Goal: Information Seeking & Learning: Learn about a topic

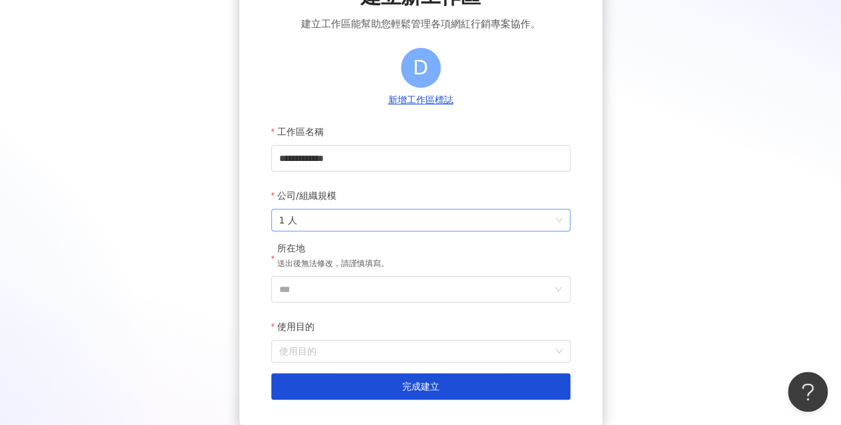
scroll to position [103, 0]
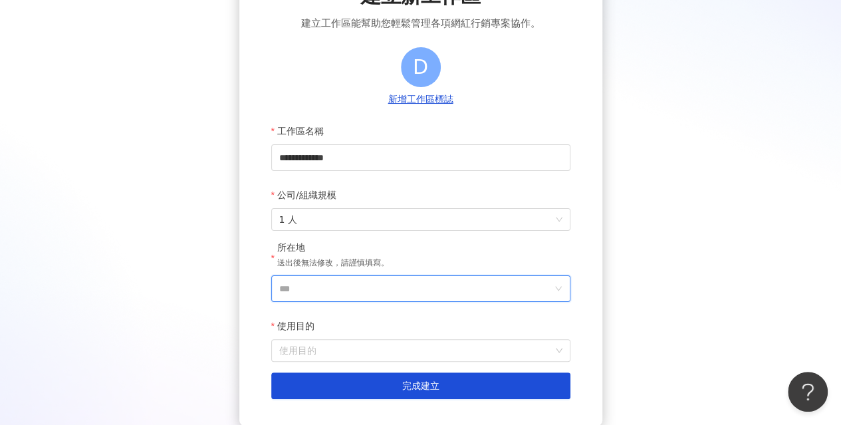
click at [383, 285] on input "***" at bounding box center [415, 288] width 273 height 25
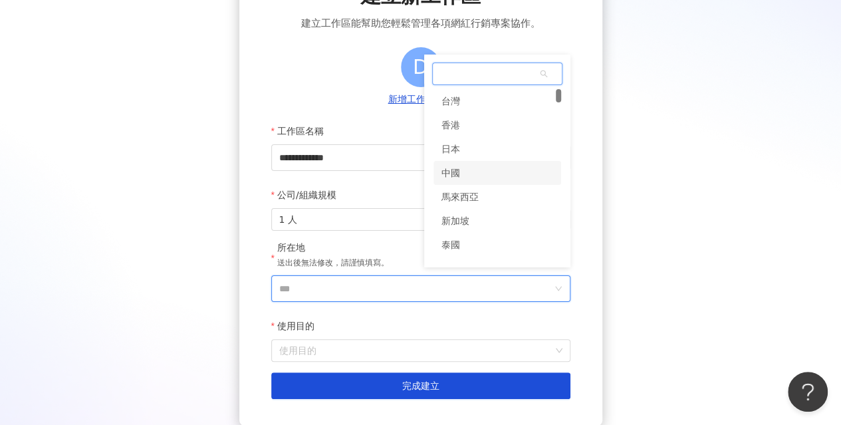
click at [456, 175] on div "中國" at bounding box center [450, 173] width 19 height 24
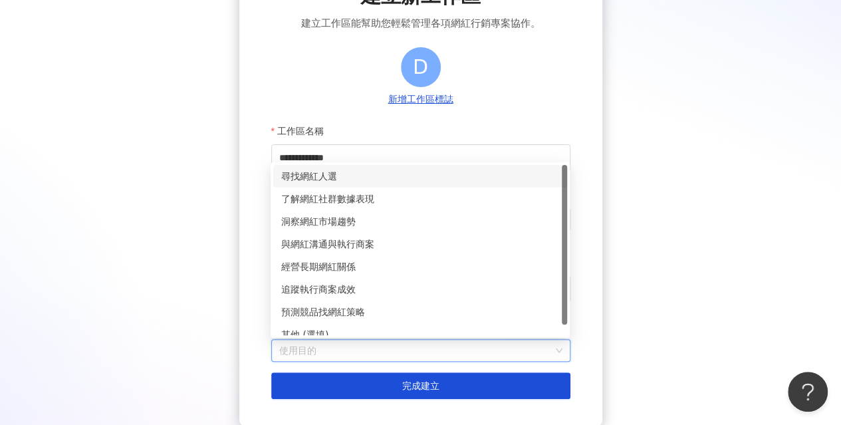
click at [338, 349] on input "使用目的" at bounding box center [420, 350] width 283 height 21
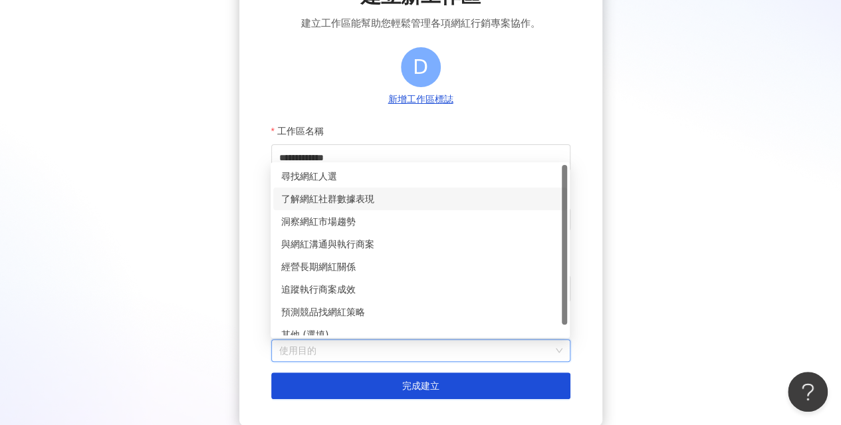
click at [350, 199] on div "了解網紅社群數據表現" at bounding box center [420, 198] width 278 height 15
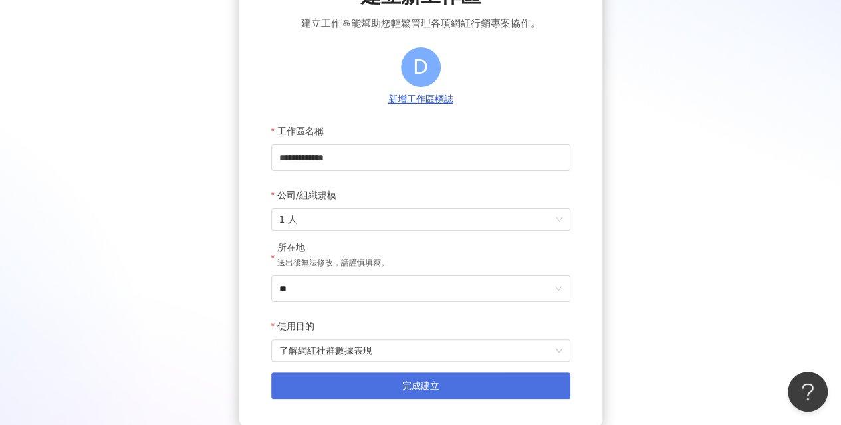
click at [405, 388] on span "完成建立" at bounding box center [420, 385] width 37 height 11
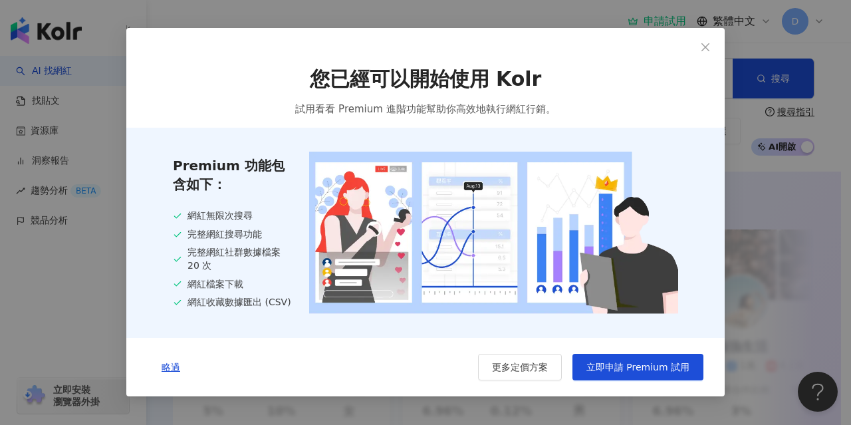
click at [362, 79] on span "您已經可以開始使用 Kolr" at bounding box center [426, 79] width 232 height 28
click at [705, 47] on icon "close" at bounding box center [705, 47] width 8 height 8
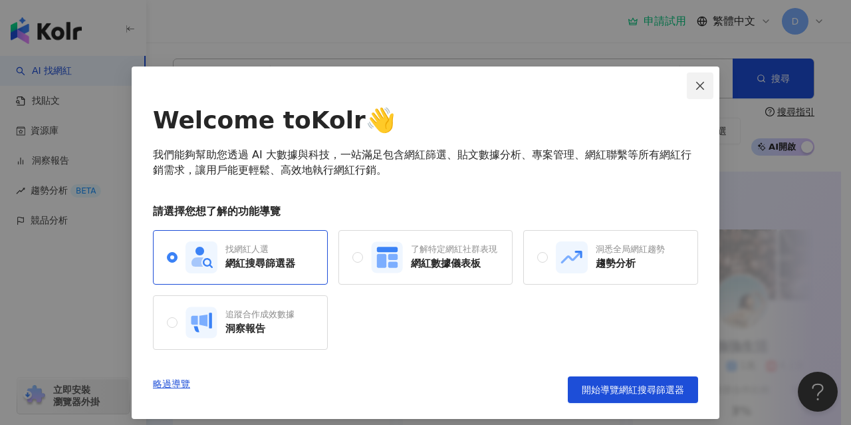
click at [692, 79] on button "Close" at bounding box center [700, 85] width 27 height 27
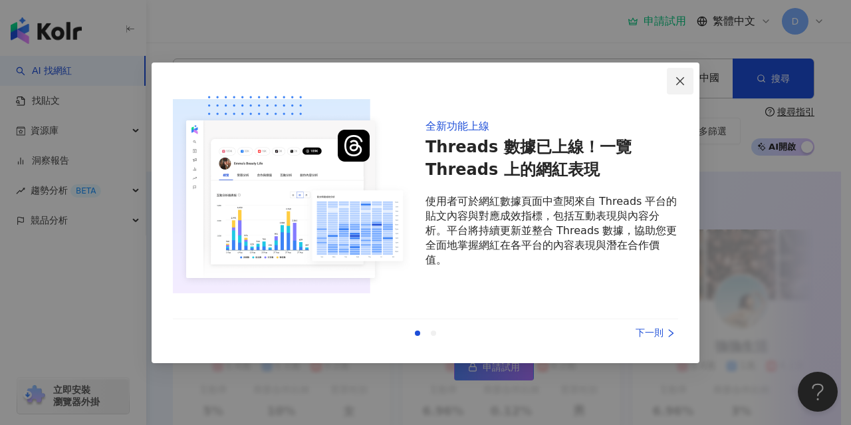
click at [681, 75] on button "Close" at bounding box center [680, 81] width 27 height 27
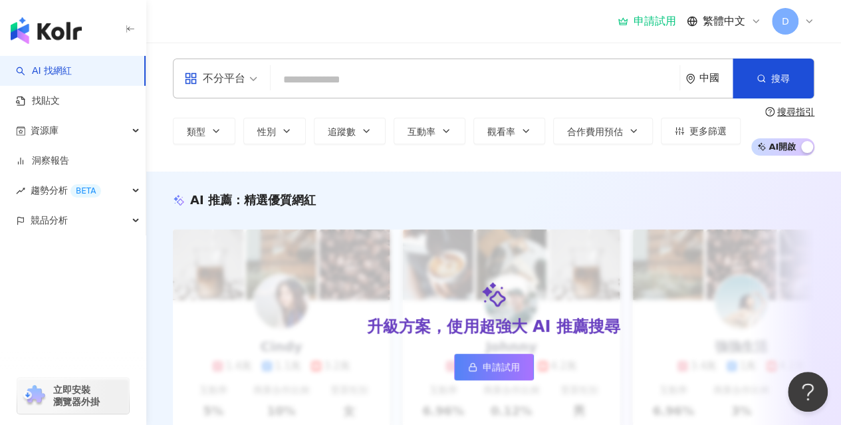
click at [441, 74] on input "search" at bounding box center [475, 79] width 398 height 25
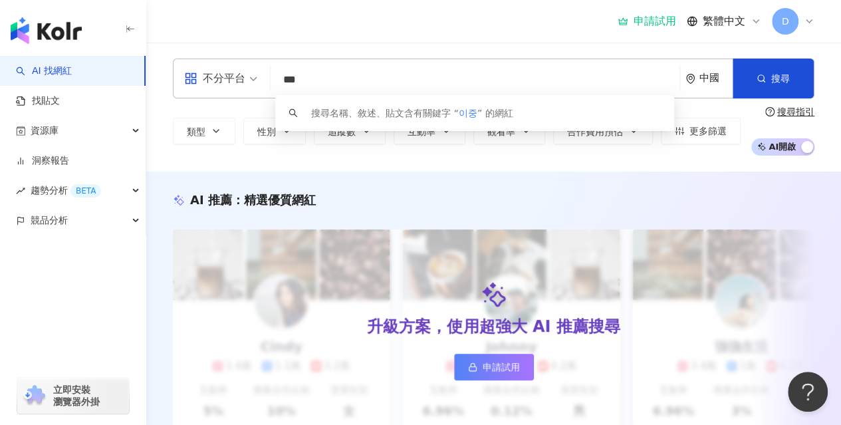
type input "***"
click at [441, 74] on input "***" at bounding box center [475, 79] width 398 height 25
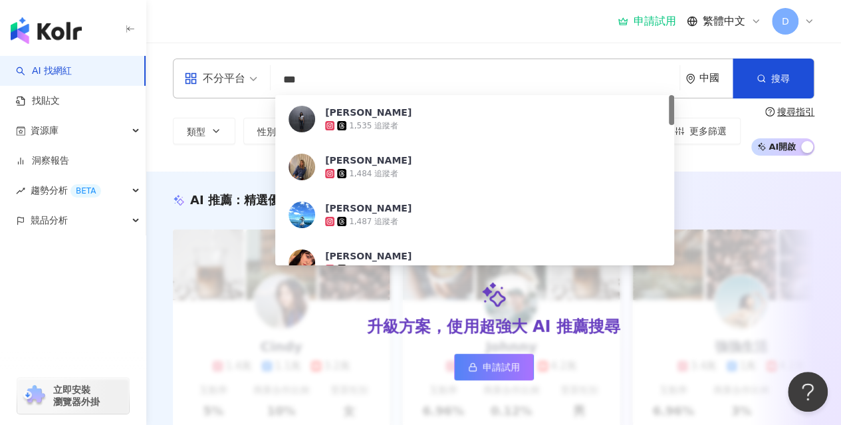
drag, startPoint x: 441, startPoint y: 74, endPoint x: 399, endPoint y: 146, distance: 84.0
click at [399, 98] on div "不分平台 *** 中國 搜尋 1b3dd621-42ac-4cc3-8d70-4aca73c14b07 [PERSON_NAME] 1,535 追蹤者 [PE…" at bounding box center [494, 78] width 642 height 40
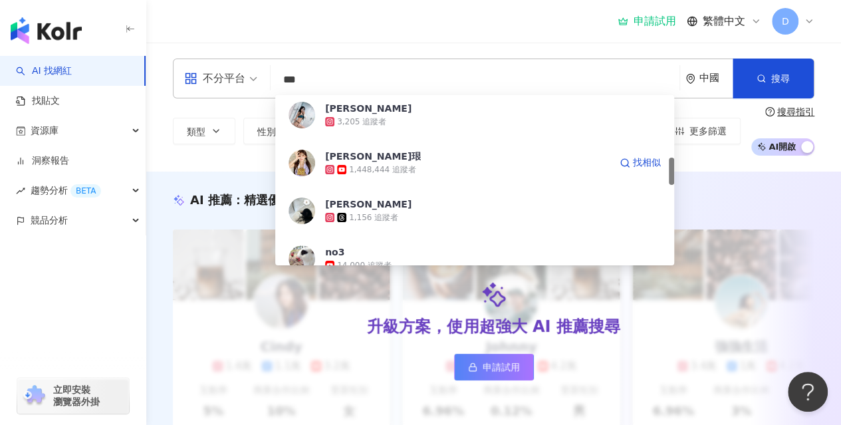
scroll to position [388, 0]
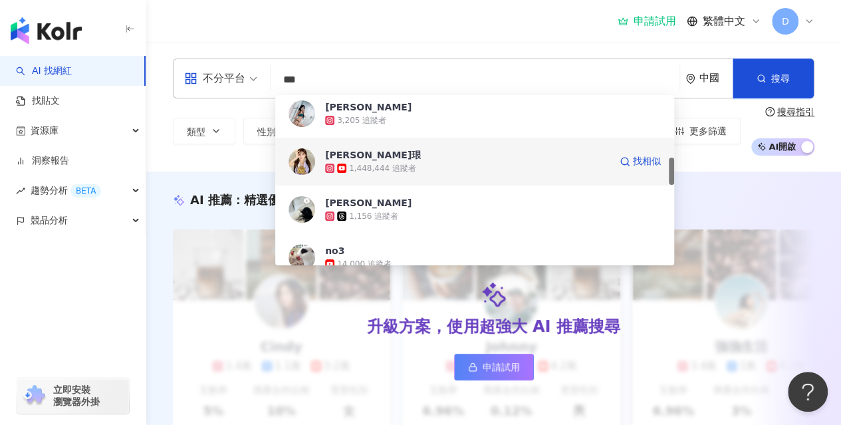
click at [349, 158] on div "[PERSON_NAME]珢" at bounding box center [373, 154] width 96 height 13
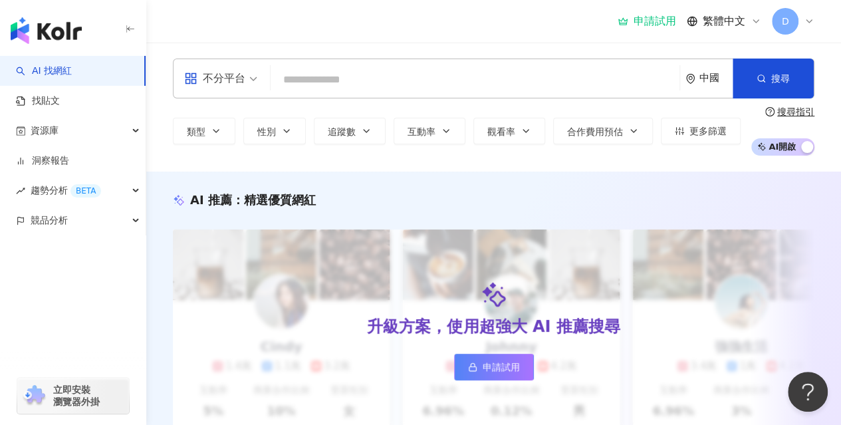
click at [647, 23] on div "申請試用" at bounding box center [647, 21] width 58 height 13
click at [89, 392] on span "立即安裝 瀏覽器外掛" at bounding box center [76, 396] width 47 height 24
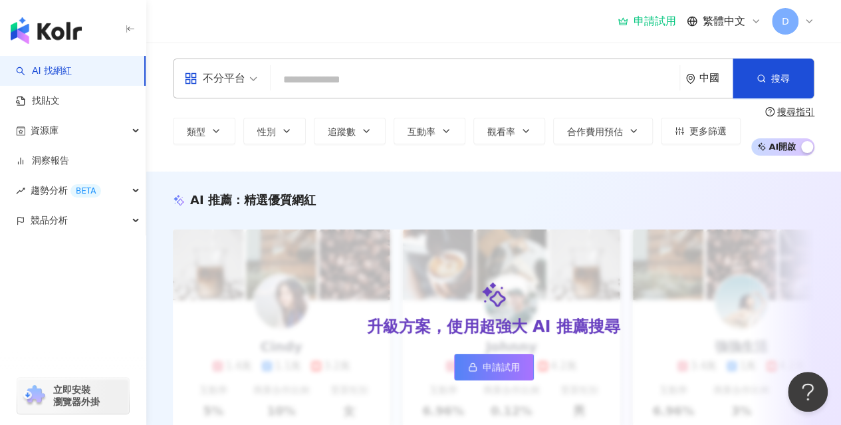
click at [649, 21] on div "申請試用" at bounding box center [647, 21] width 58 height 13
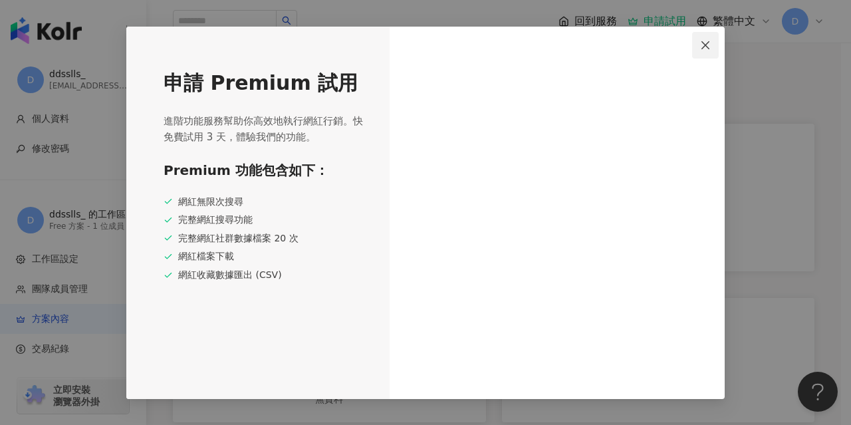
click at [702, 47] on icon "close" at bounding box center [705, 45] width 11 height 11
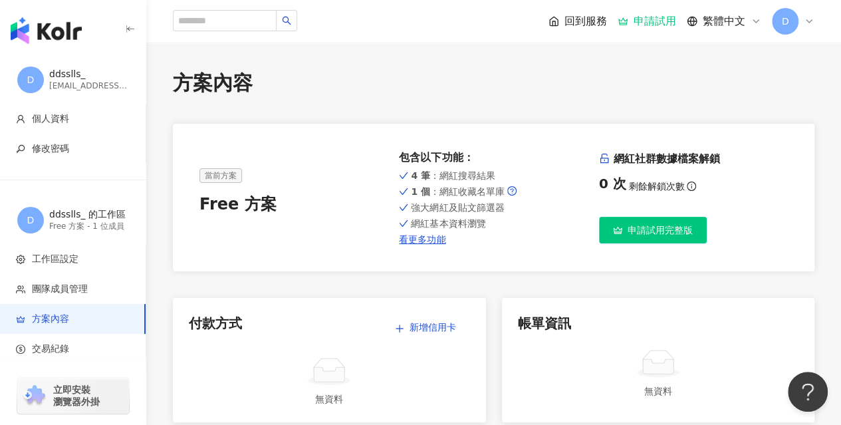
click at [647, 228] on span "申請試用完整版" at bounding box center [660, 230] width 65 height 11
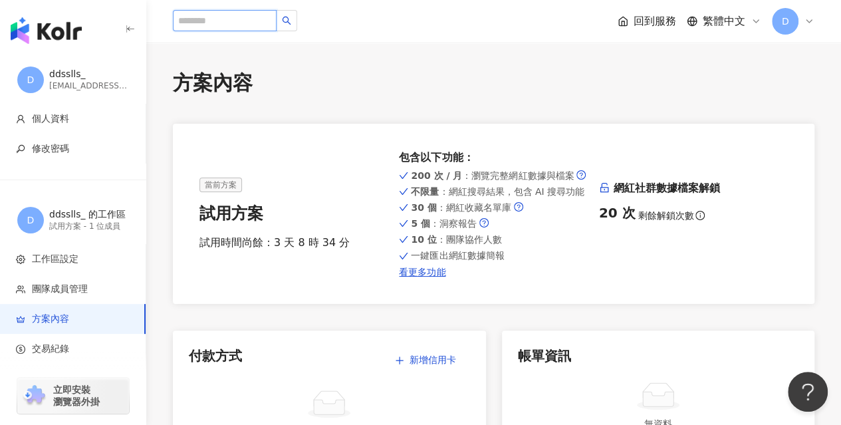
click at [277, 29] on input "search" at bounding box center [225, 20] width 104 height 21
type input "*"
click at [277, 29] on input "search" at bounding box center [225, 20] width 104 height 21
type input "*"
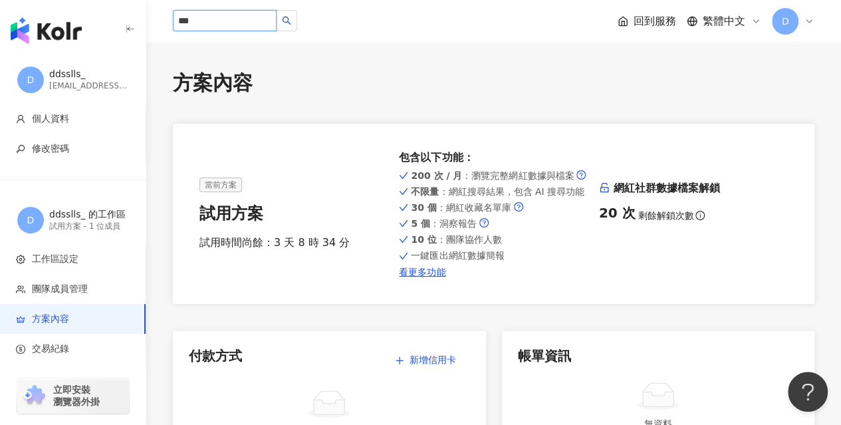
type input "***"
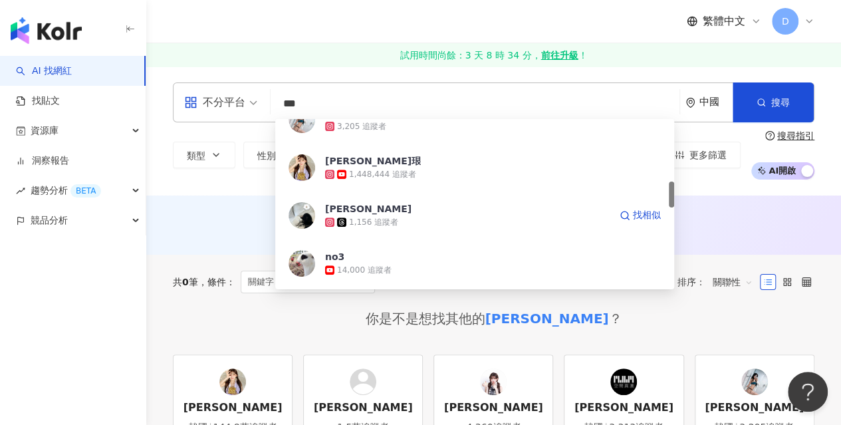
scroll to position [407, 0]
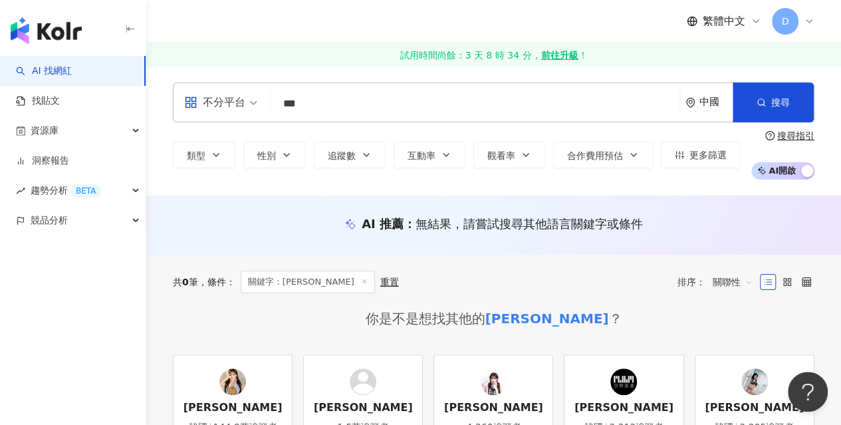
click at [235, 324] on div "你是不是想找其他的 이주은 ？" at bounding box center [494, 318] width 642 height 19
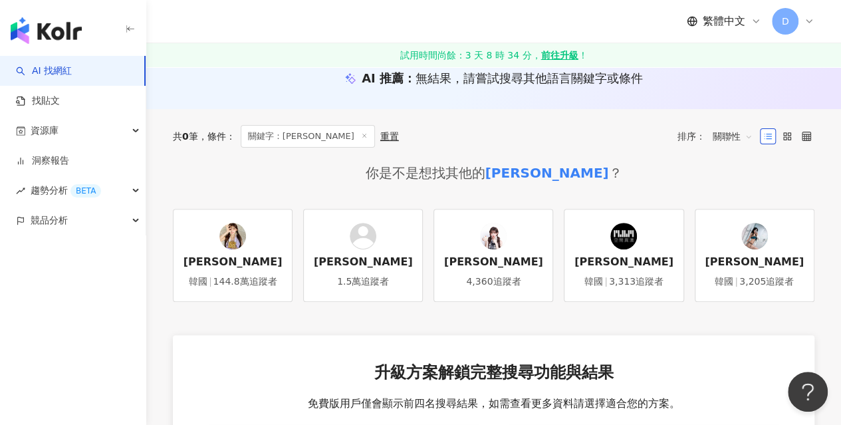
scroll to position [146, 0]
click at [238, 271] on link "이주은 韓國 144.8萬追蹤者" at bounding box center [233, 254] width 120 height 93
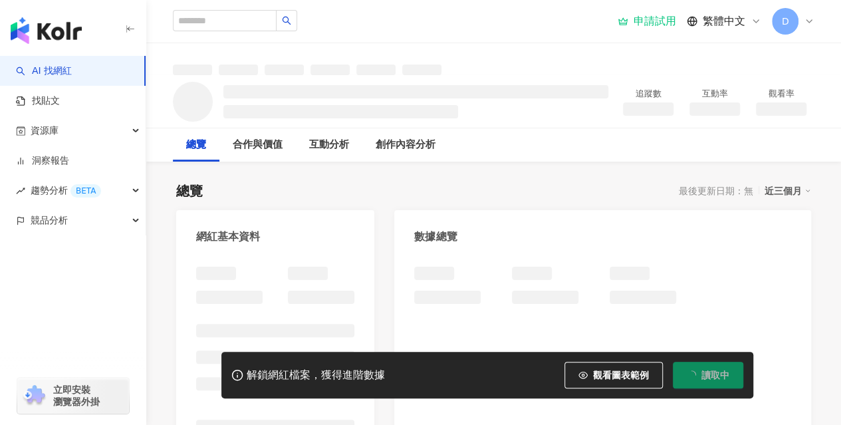
click at [706, 376] on button "解鎖" at bounding box center [712, 375] width 61 height 27
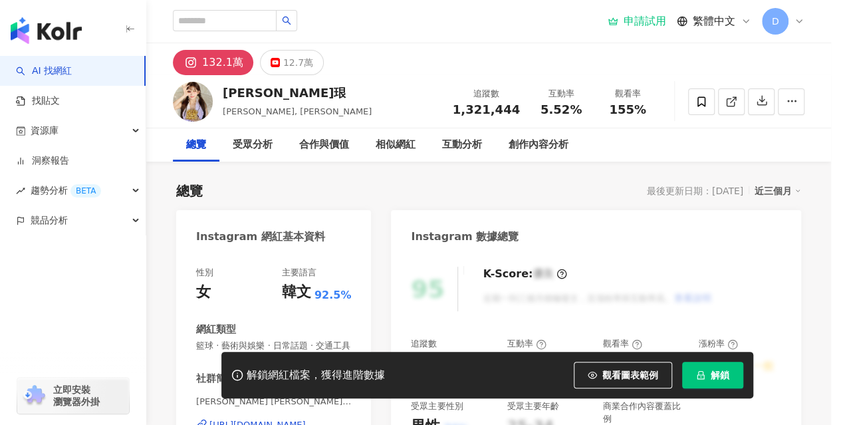
click at [706, 376] on div "您的解鎖額度已用盡， 請前往加購解鎖 繼續瀏覽 前往加購" at bounding box center [420, 212] width 841 height 425
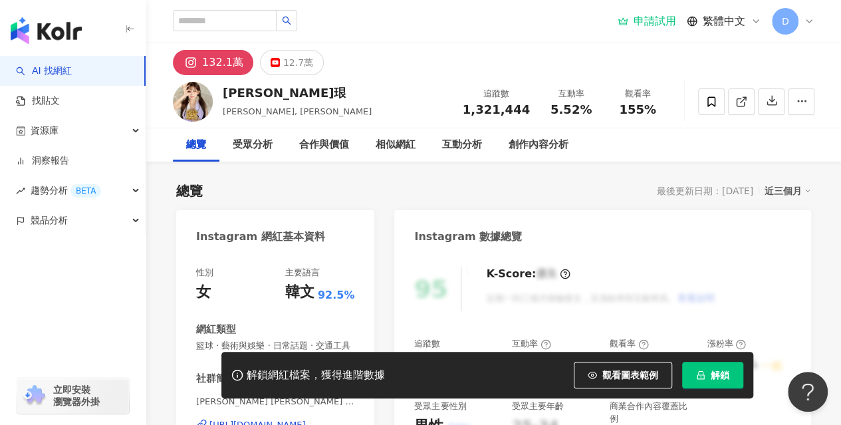
click at [806, 25] on icon at bounding box center [809, 21] width 11 height 11
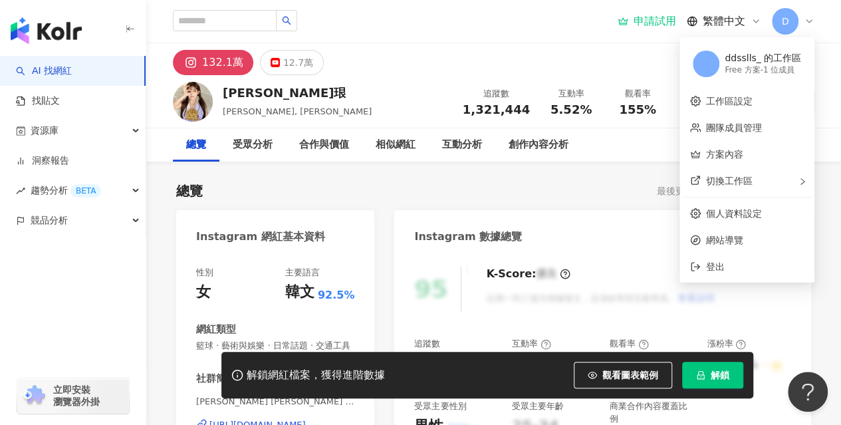
click at [658, 21] on div "申請試用" at bounding box center [647, 21] width 58 height 13
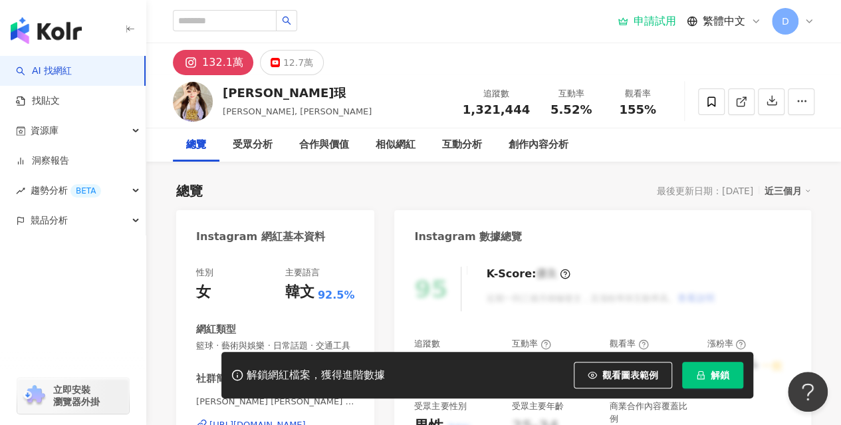
click at [658, 21] on div "申請試用" at bounding box center [647, 21] width 58 height 13
click at [651, 21] on div "申請試用" at bounding box center [647, 21] width 58 height 13
click at [640, 24] on div "申請試用" at bounding box center [647, 21] width 58 height 13
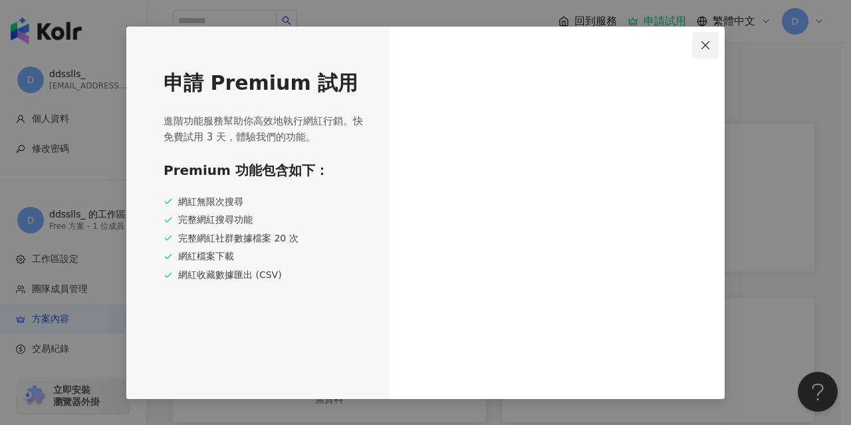
click at [703, 43] on icon "close" at bounding box center [705, 45] width 8 height 8
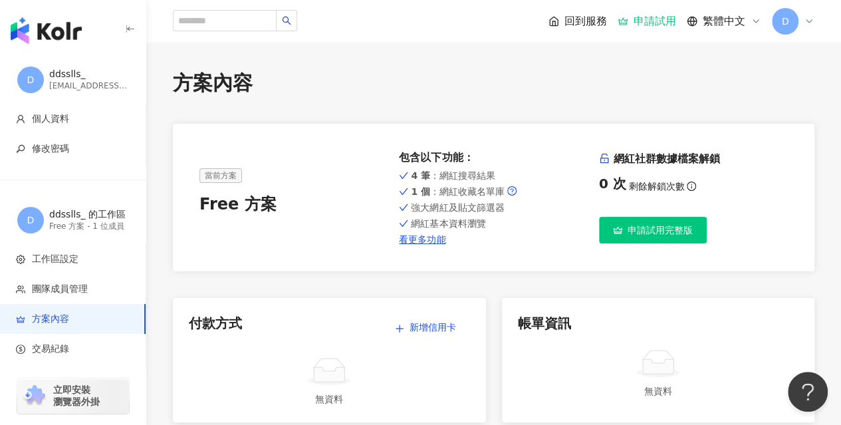
click at [640, 223] on button "申請試用完整版" at bounding box center [653, 230] width 108 height 27
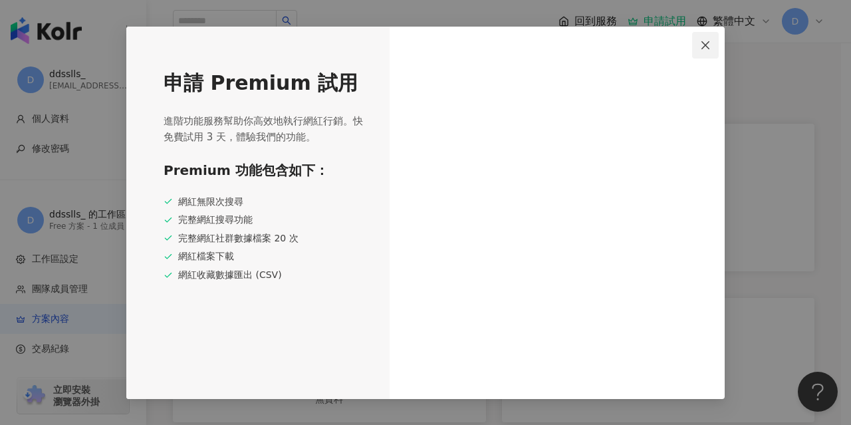
click at [703, 39] on button "Close" at bounding box center [705, 45] width 27 height 27
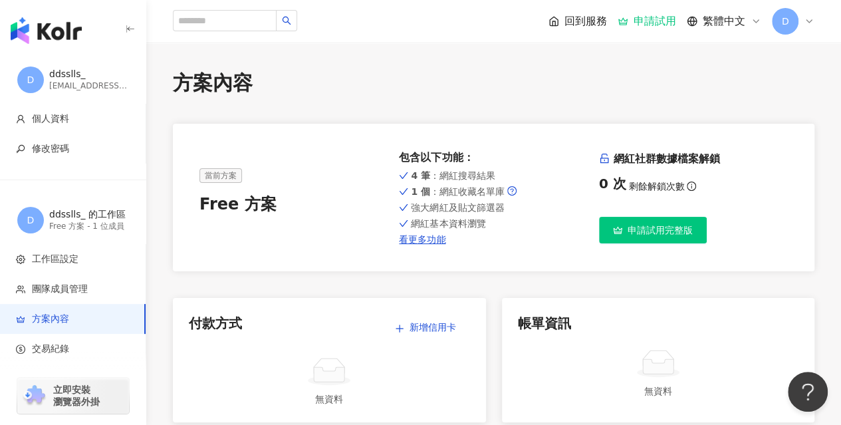
click at [632, 221] on button "申請試用完整版" at bounding box center [653, 230] width 108 height 27
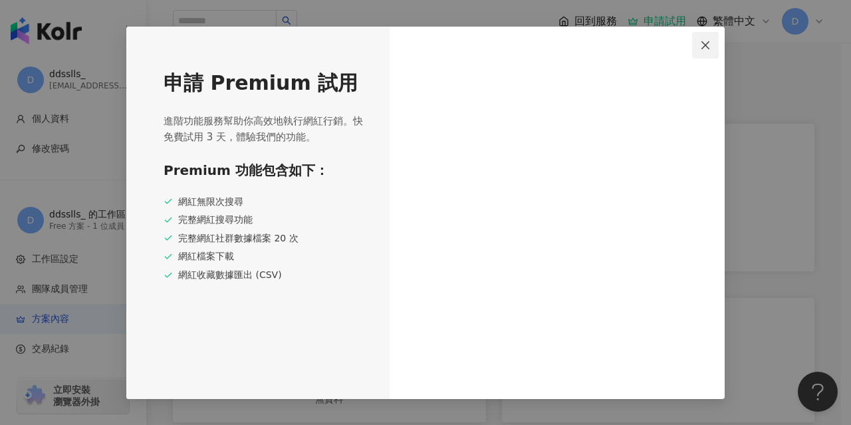
click at [707, 45] on icon "close" at bounding box center [705, 45] width 11 height 11
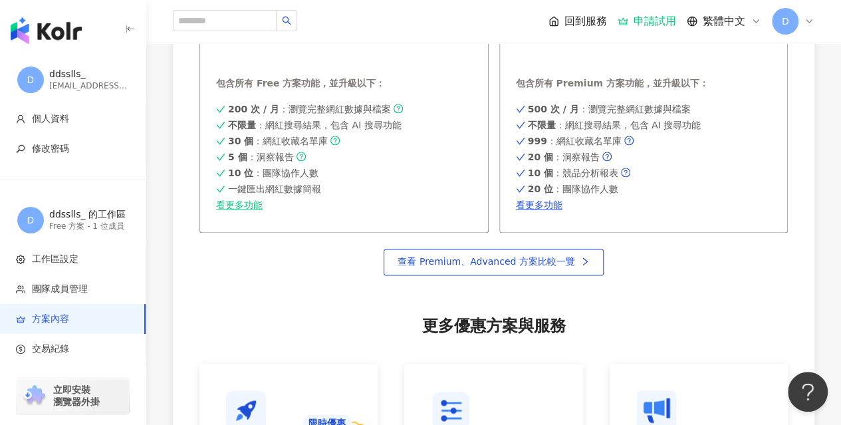
scroll to position [872, 0]
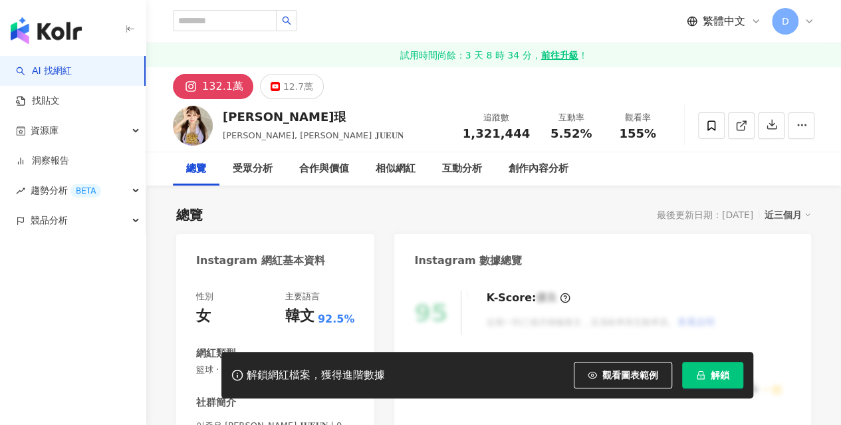
drag, startPoint x: 688, startPoint y: 70, endPoint x: 710, endPoint y: 377, distance: 307.2
click at [688, 70] on div "132.1萬 12.7萬" at bounding box center [493, 83] width 695 height 32
click at [521, 184] on div "創作內容分析" at bounding box center [538, 168] width 86 height 33
click at [711, 377] on span "解鎖" at bounding box center [720, 375] width 19 height 11
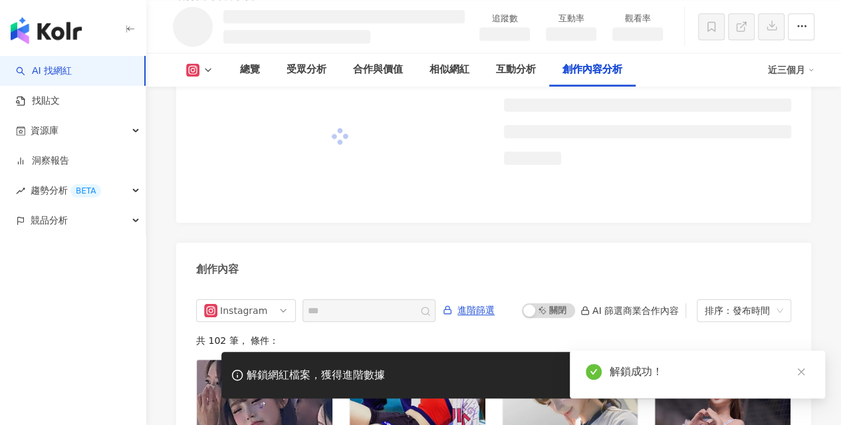
scroll to position [3421, 0]
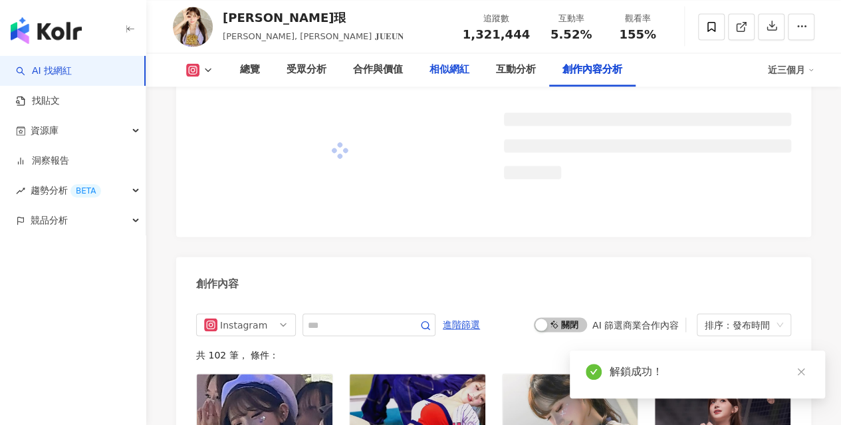
scroll to position [3789, 0]
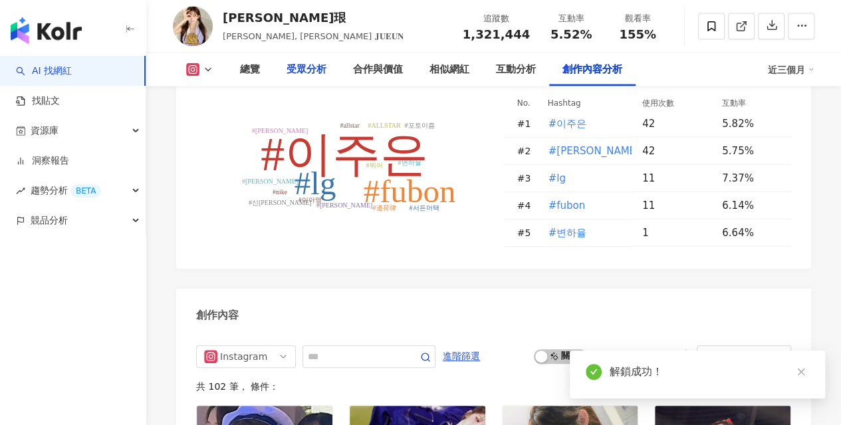
click at [318, 70] on div "受眾分析" at bounding box center [307, 70] width 40 height 16
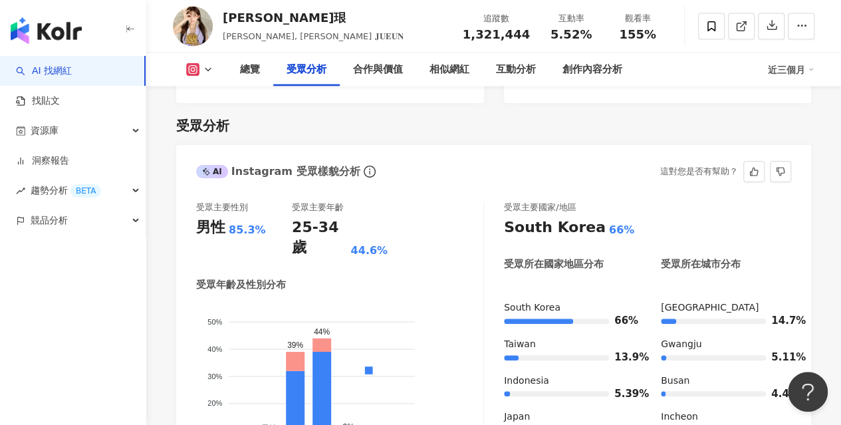
scroll to position [1430, 0]
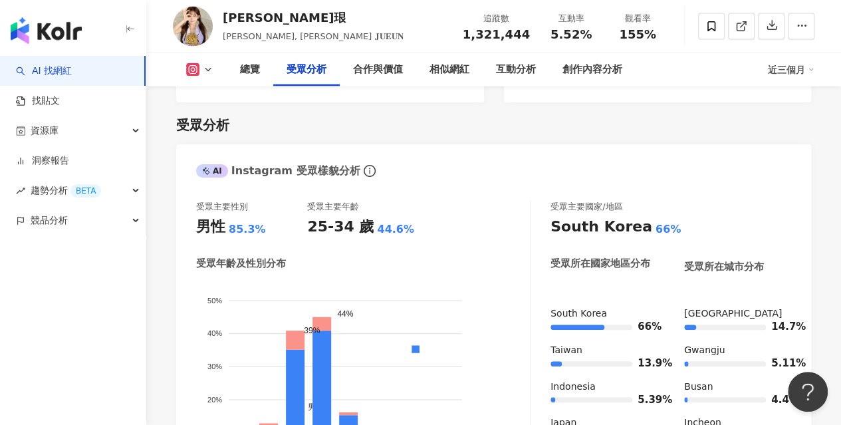
drag, startPoint x: 823, startPoint y: 2, endPoint x: 606, endPoint y: 348, distance: 408.6
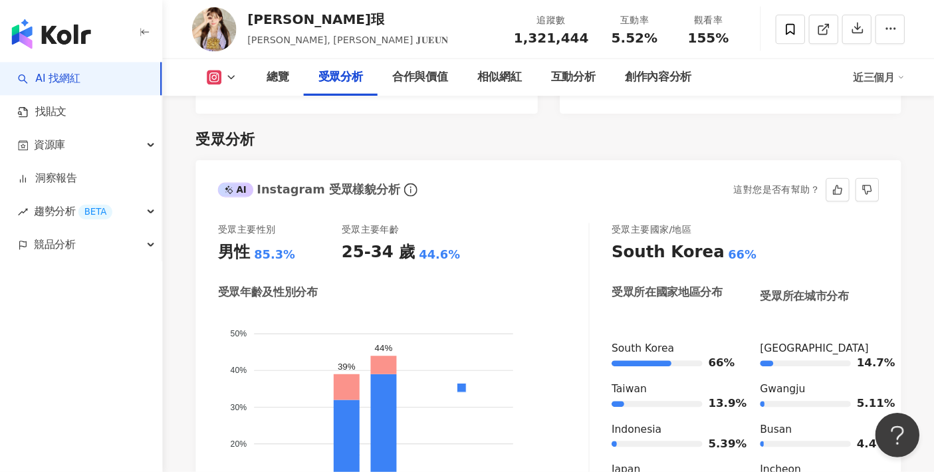
scroll to position [1378, 0]
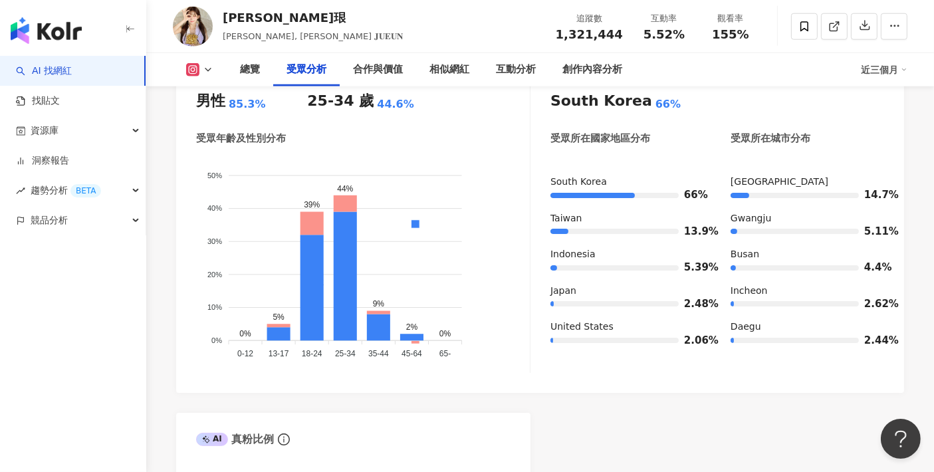
click at [556, 229] on div at bounding box center [559, 231] width 18 height 5
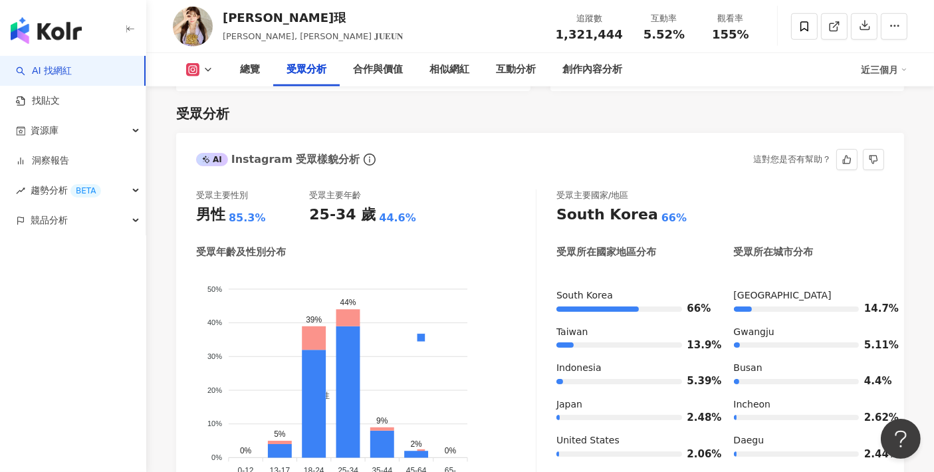
scroll to position [1264, 0]
click at [19, 334] on div "AI 找網紅 找貼文 資源庫 洞察報告 趨勢分析 BETA 競品分析" at bounding box center [73, 264] width 146 height 416
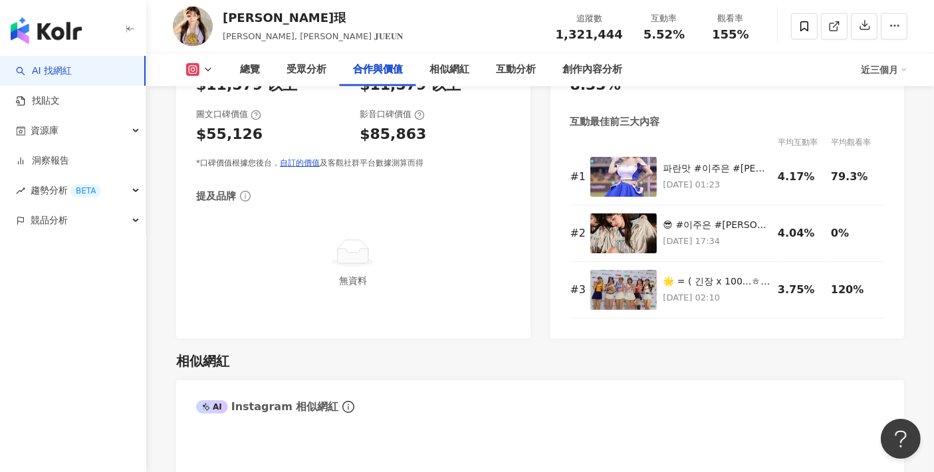
scroll to position [2069, 0]
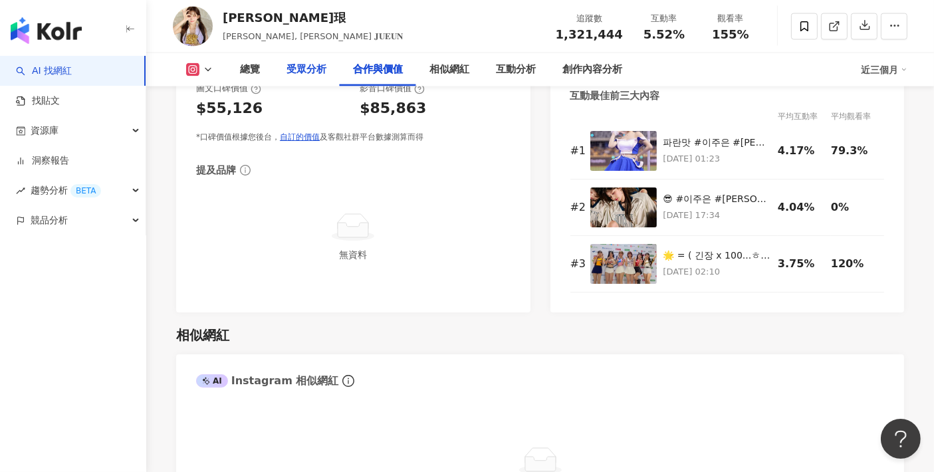
click at [309, 68] on div "受眾分析" at bounding box center [307, 70] width 40 height 16
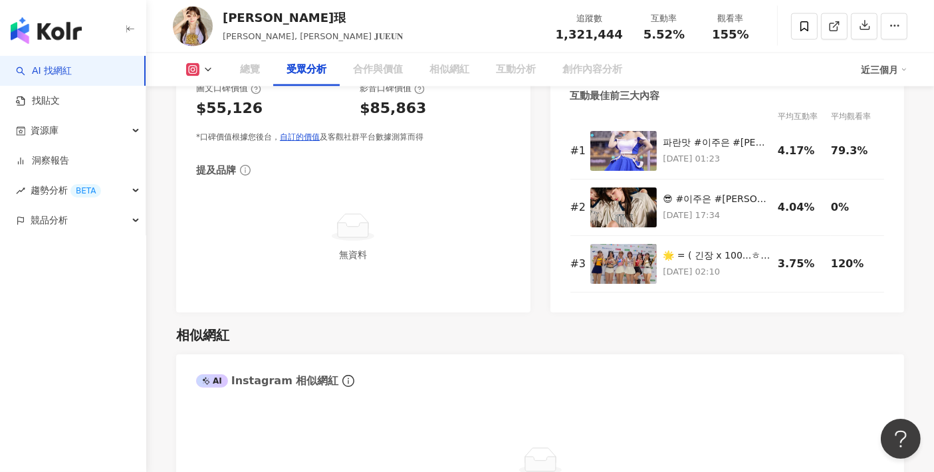
scroll to position [1244, 0]
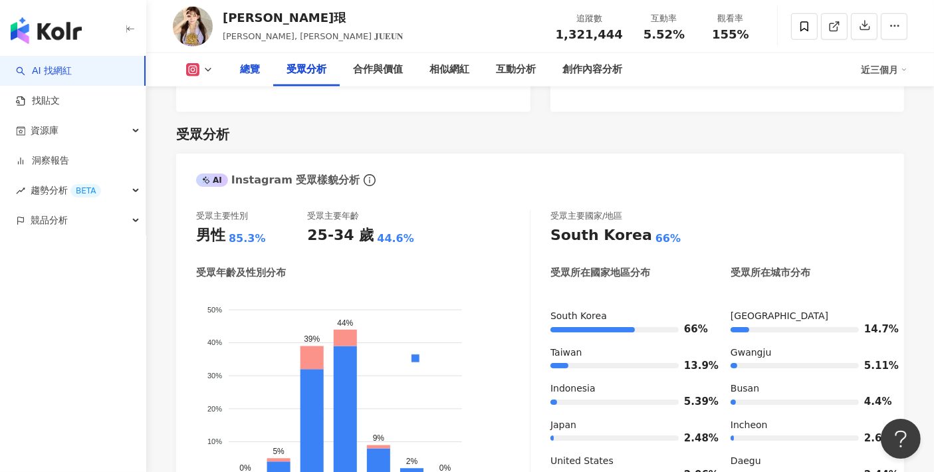
click at [248, 76] on div "總覽" at bounding box center [250, 70] width 20 height 16
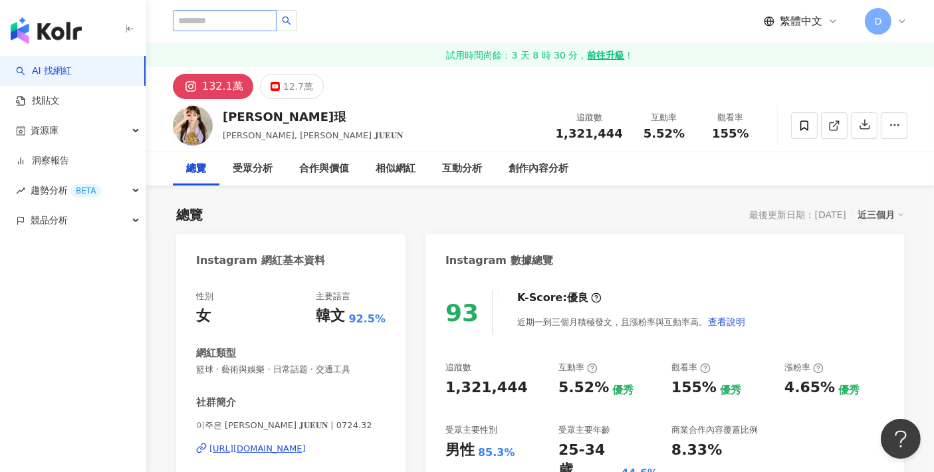
click at [241, 108] on div "[PERSON_NAME]珢" at bounding box center [313, 116] width 180 height 17
click at [241, 17] on input "search" at bounding box center [225, 20] width 104 height 21
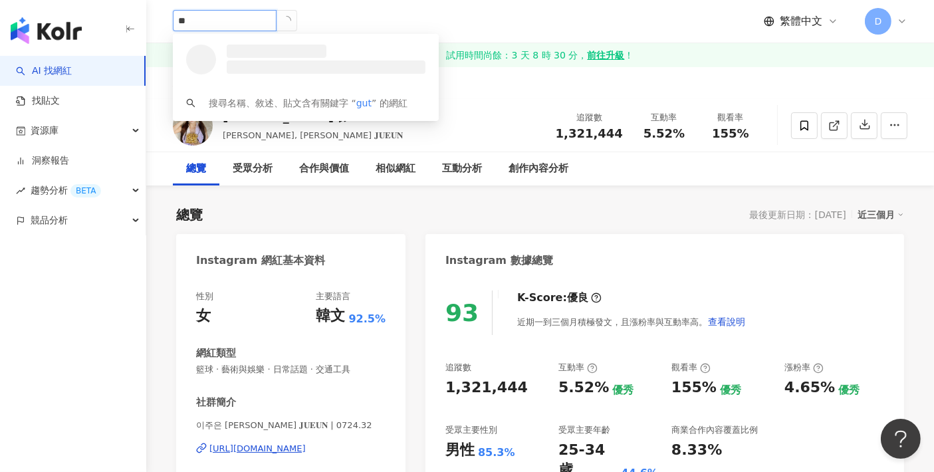
type input "*"
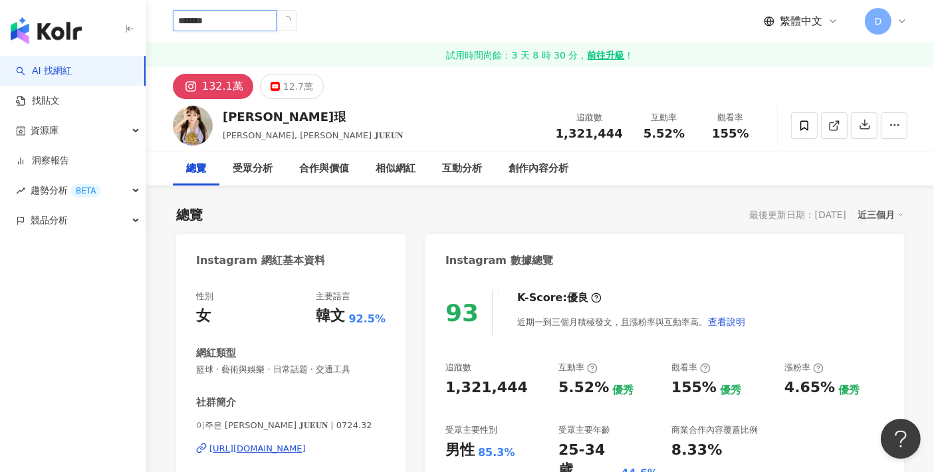
type input "********"
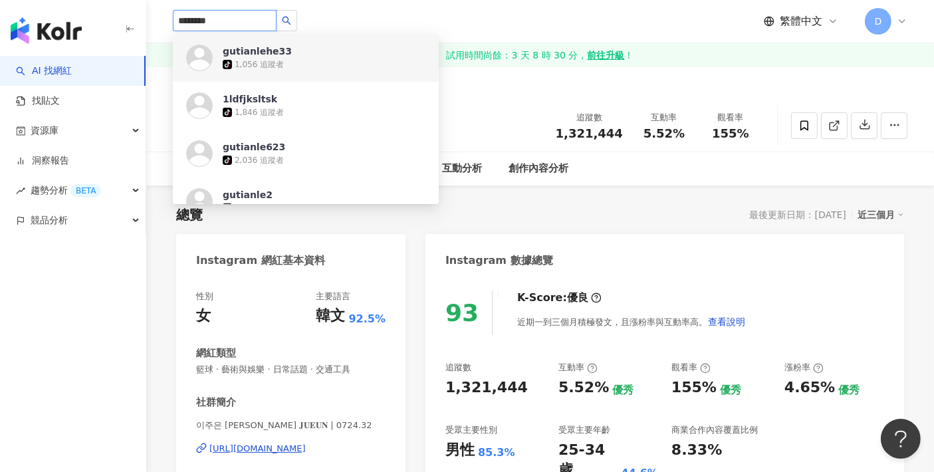
click at [234, 16] on input "********" at bounding box center [225, 20] width 104 height 21
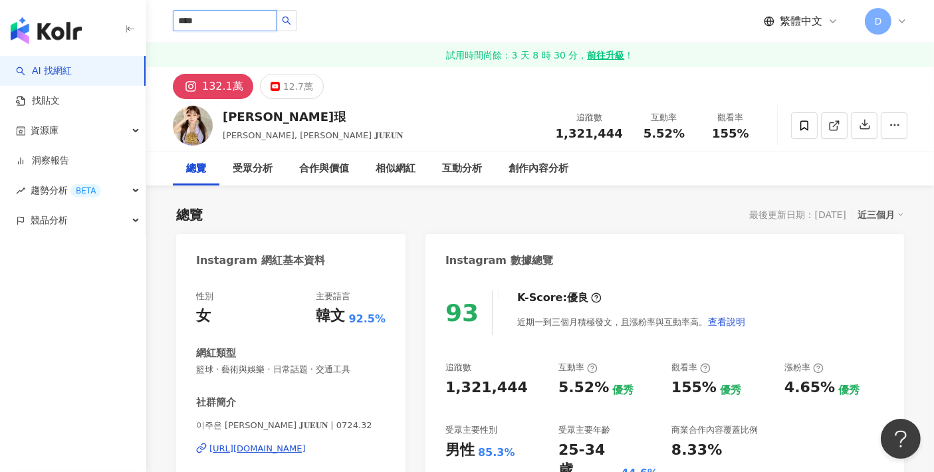
type input "***"
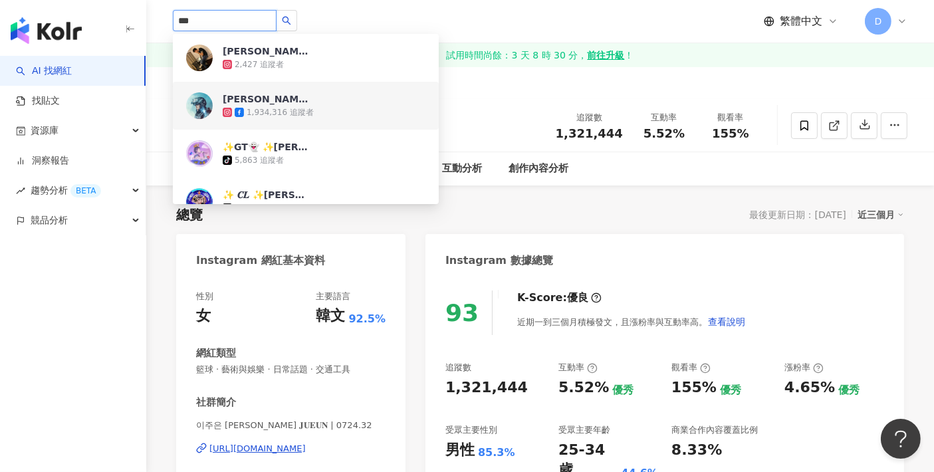
click at [241, 102] on div "古天樂" at bounding box center [266, 98] width 86 height 13
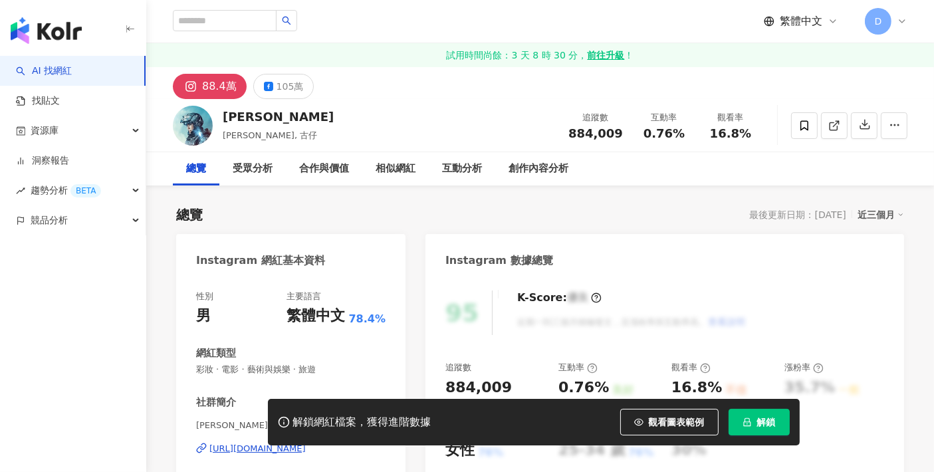
click at [755, 423] on button "解鎖" at bounding box center [759, 422] width 61 height 27
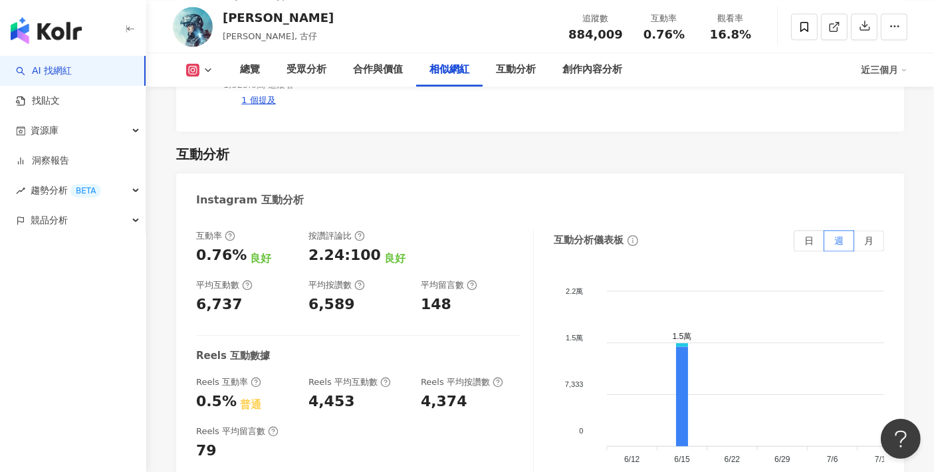
scroll to position [2320, 0]
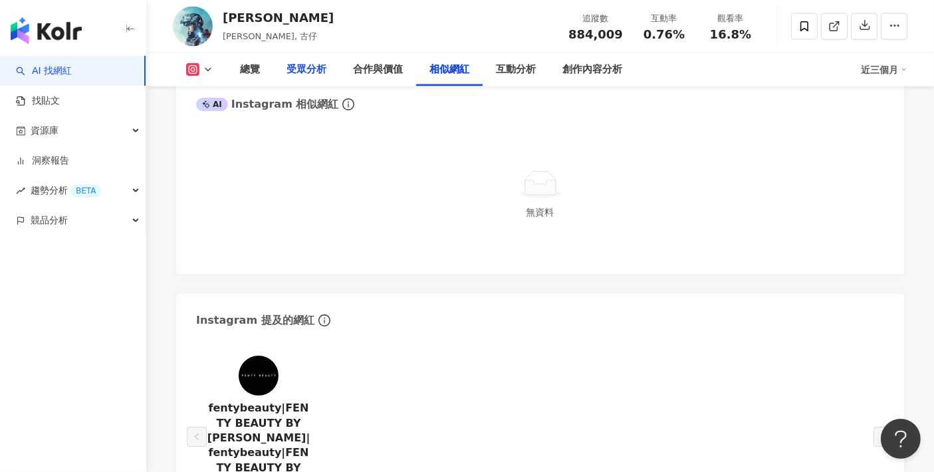
click at [306, 74] on div "受眾分析" at bounding box center [307, 70] width 40 height 16
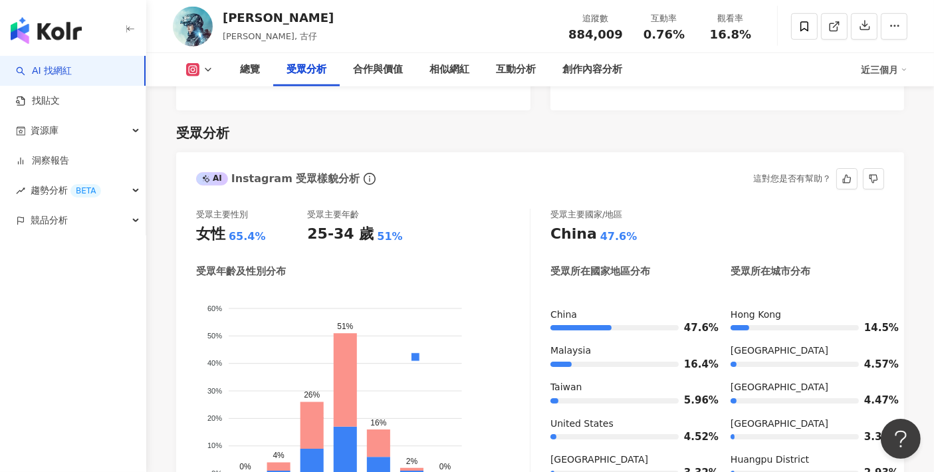
scroll to position [1219, 0]
click at [53, 299] on div "AI 找網紅 找貼文 資源庫 洞察報告 趨勢分析 BETA 競品分析" at bounding box center [73, 264] width 146 height 416
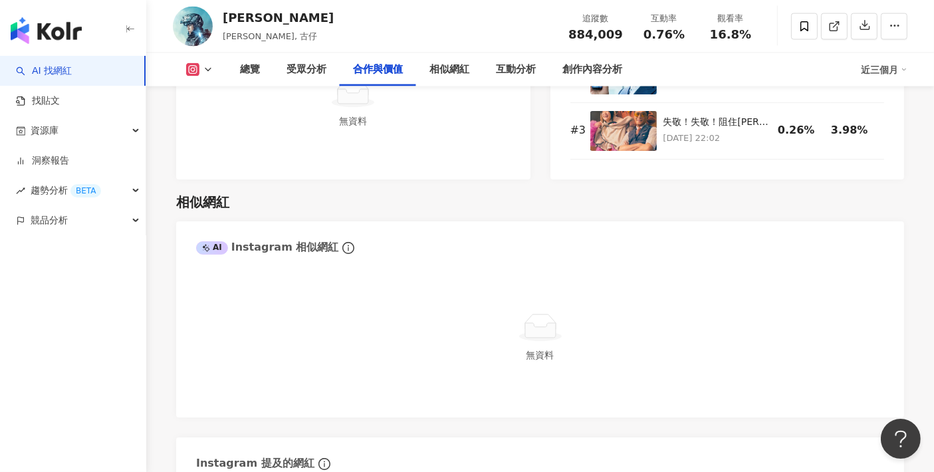
scroll to position [2174, 0]
